Goal: Find specific page/section: Locate a particular part of the current website

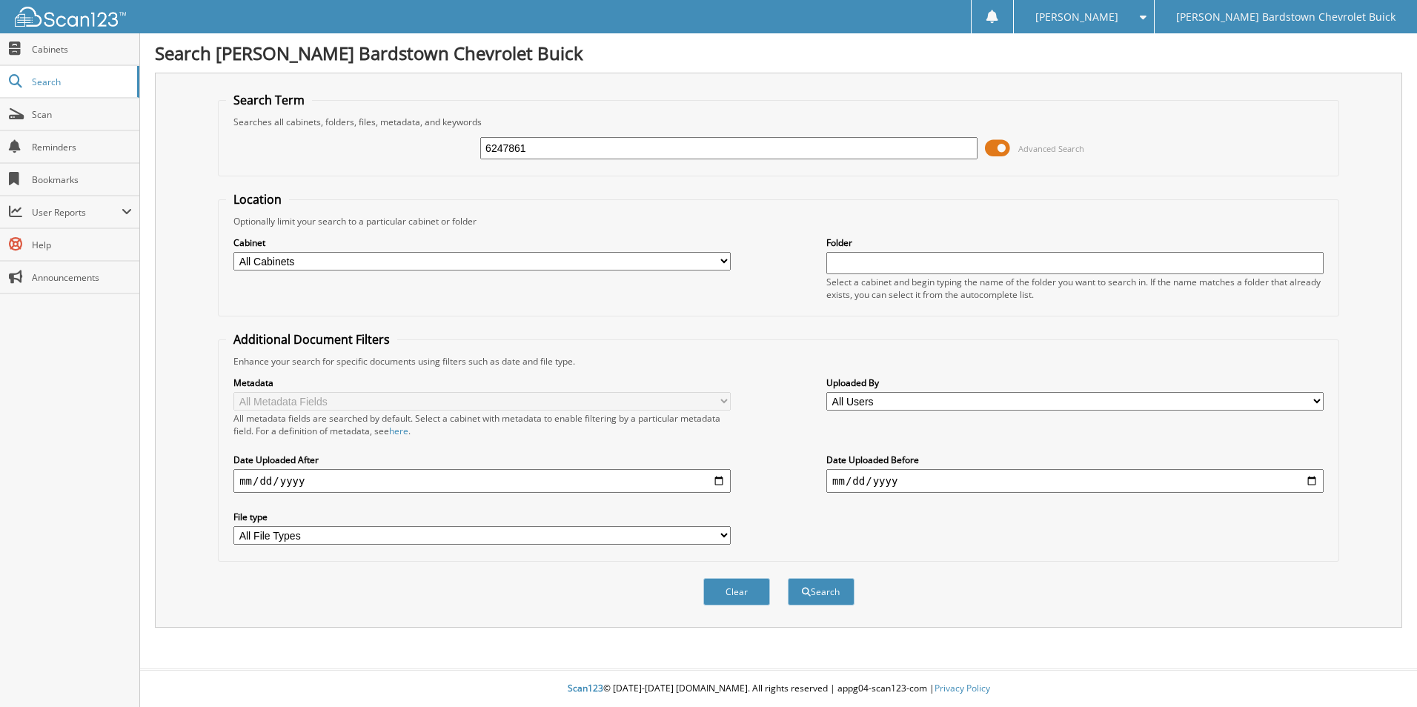
type input "6247861"
click at [788, 578] on button "Search" at bounding box center [821, 591] width 67 height 27
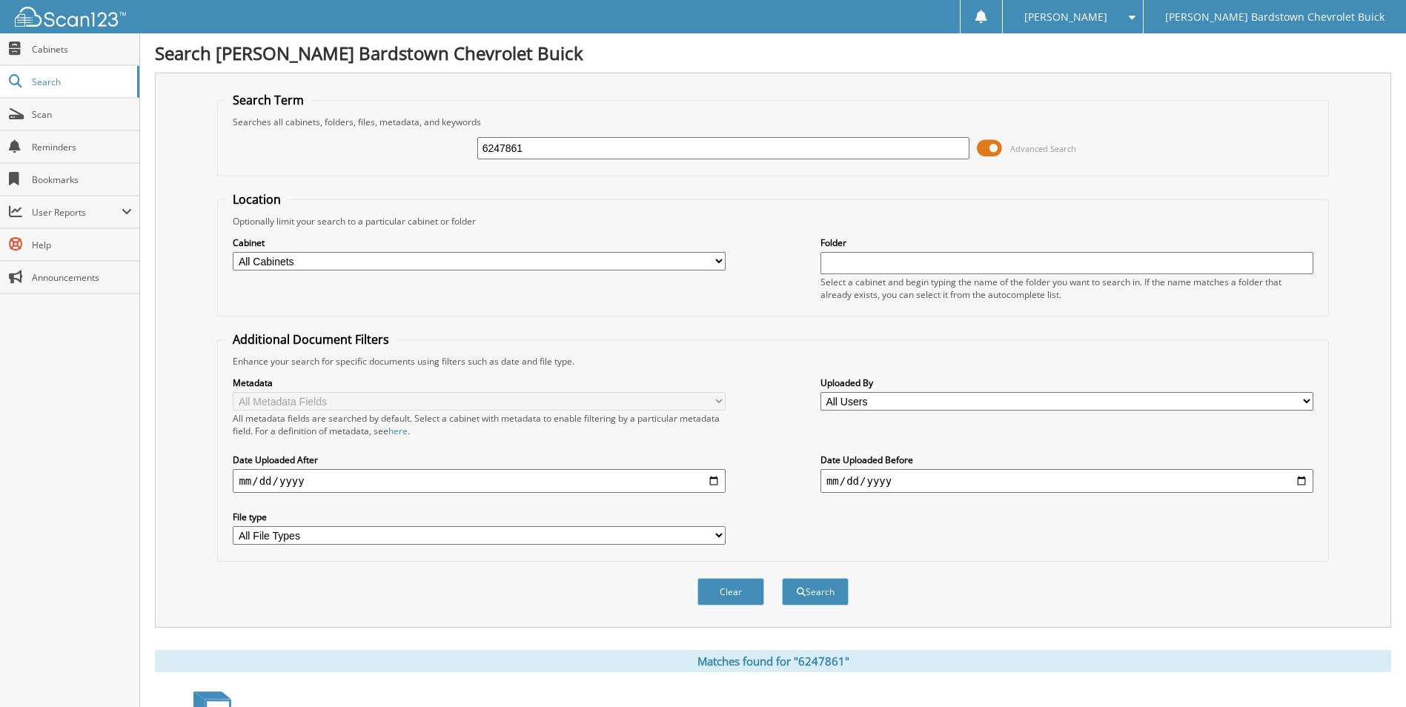
scroll to position [179, 0]
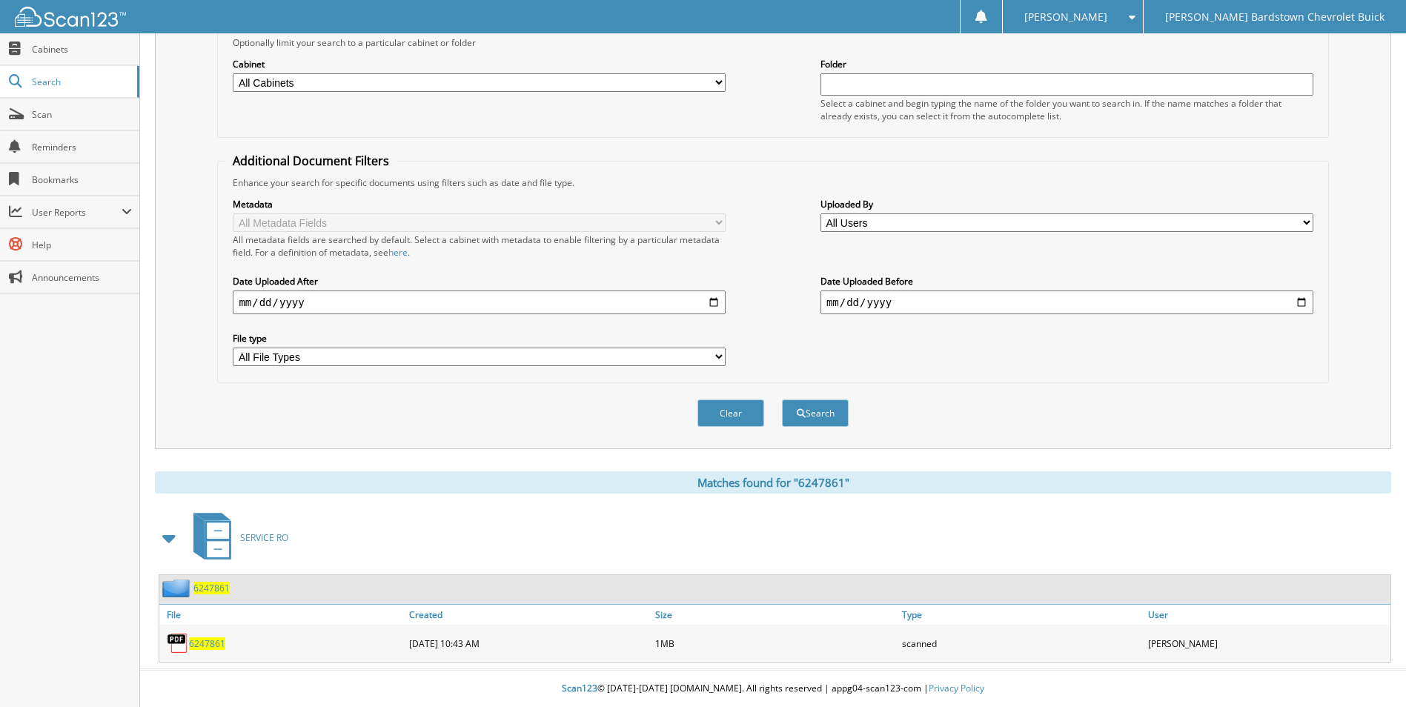
click at [208, 587] on span "6247861" at bounding box center [211, 588] width 36 height 13
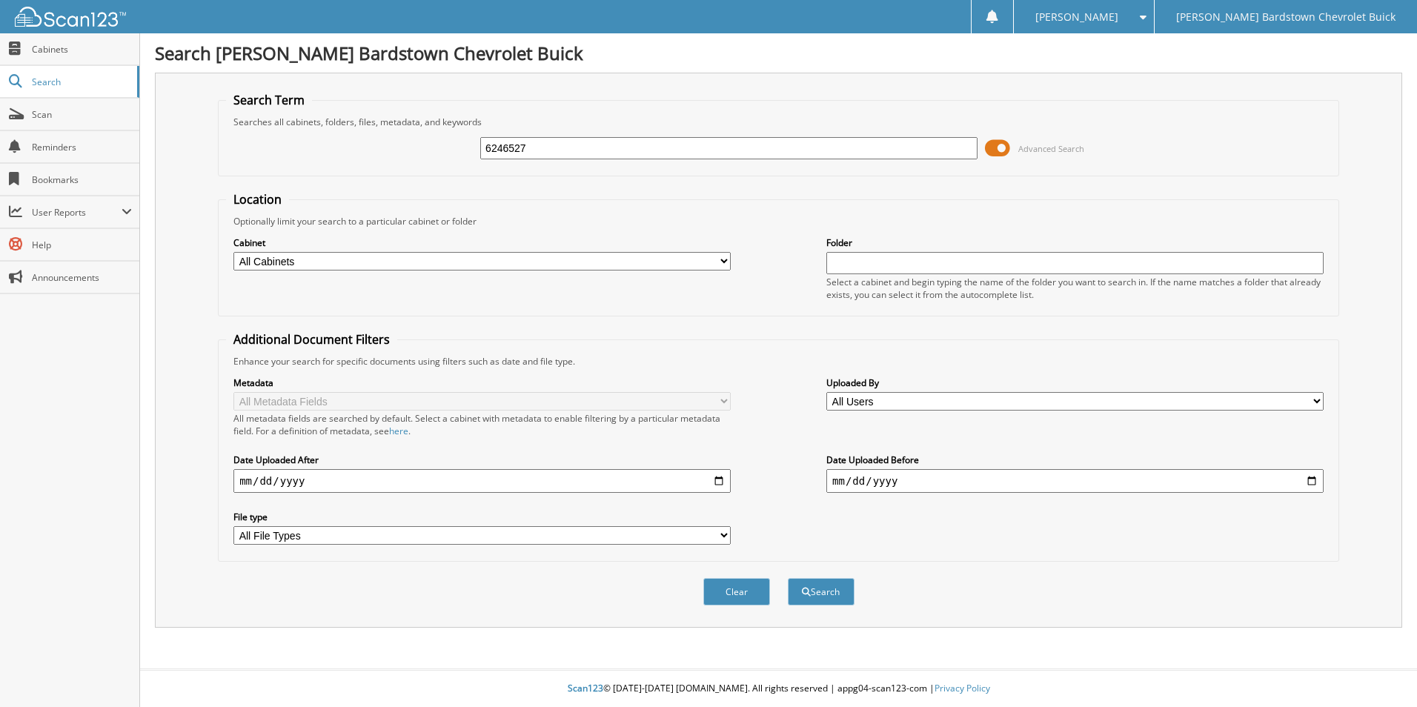
type input "6246527"
click at [788, 578] on button "Search" at bounding box center [821, 591] width 67 height 27
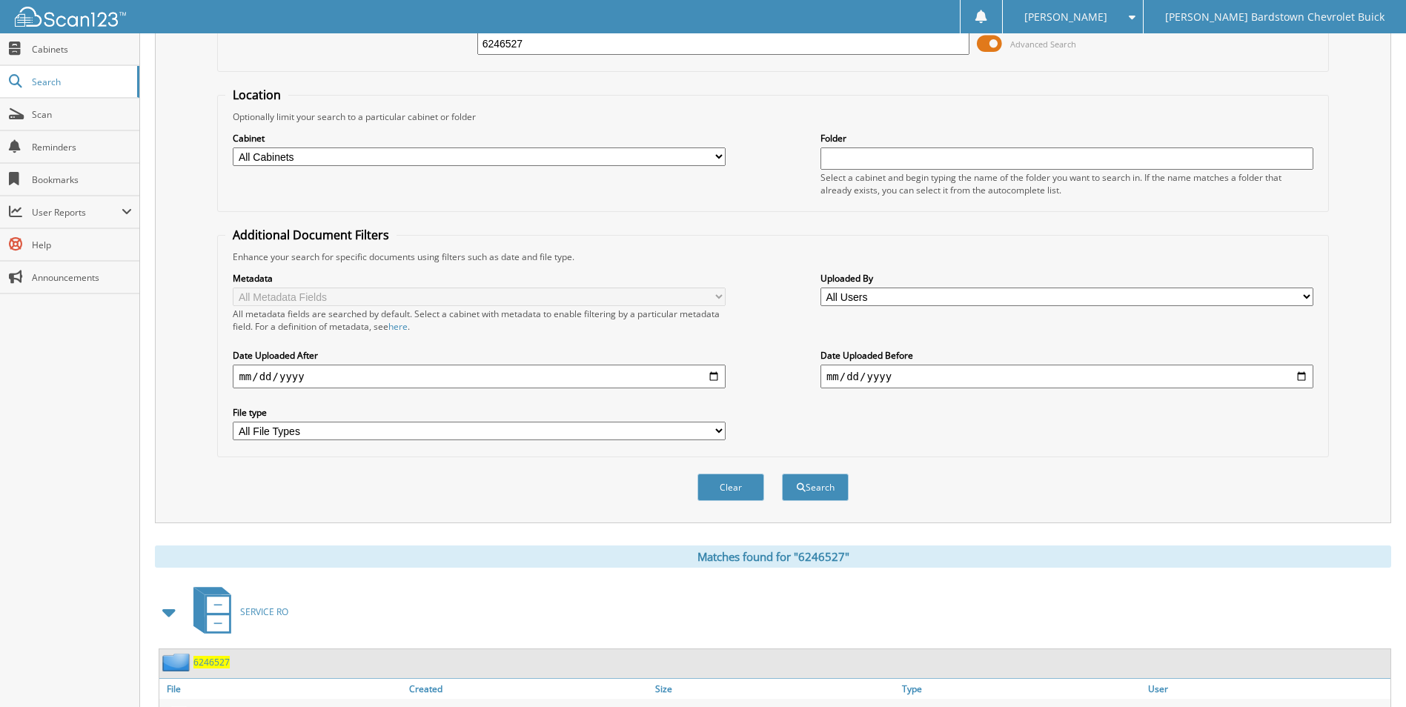
scroll to position [179, 0]
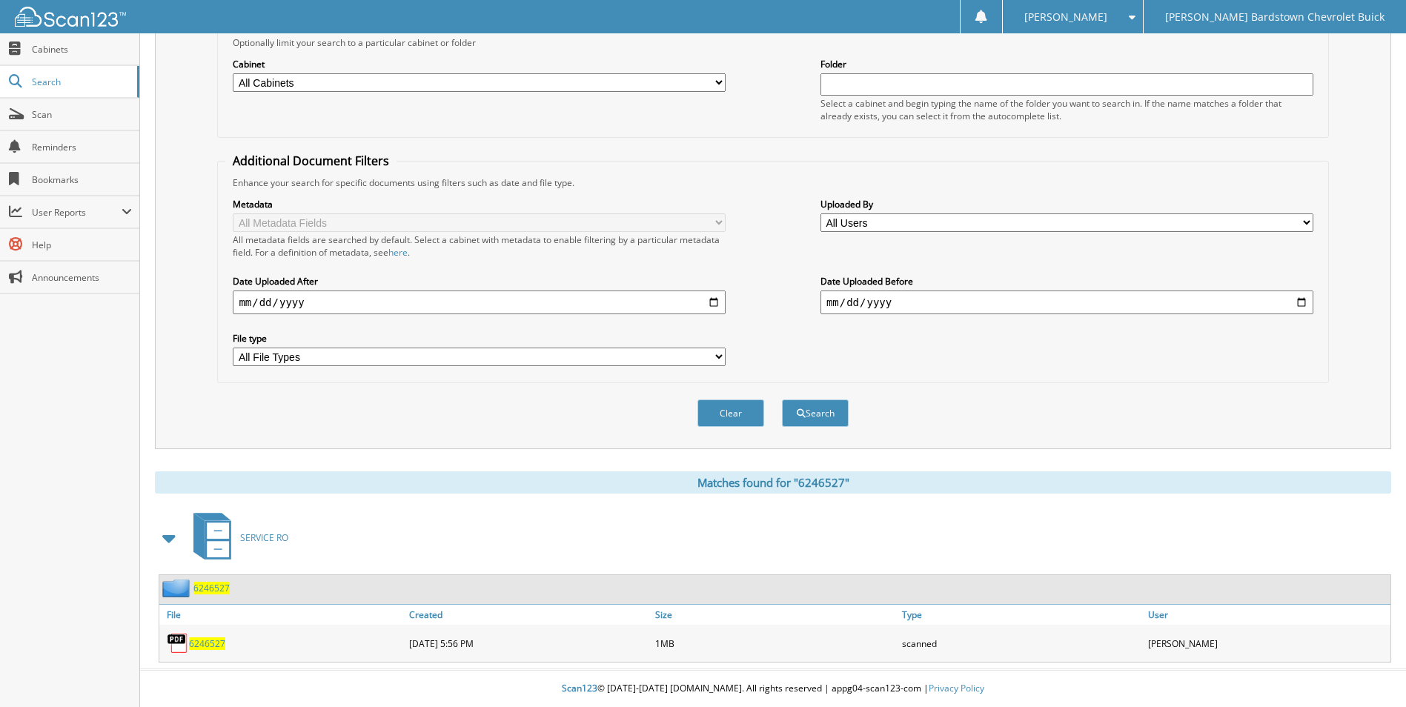
click at [208, 590] on span "6246527" at bounding box center [211, 588] width 36 height 13
